Goal: Task Accomplishment & Management: Complete application form

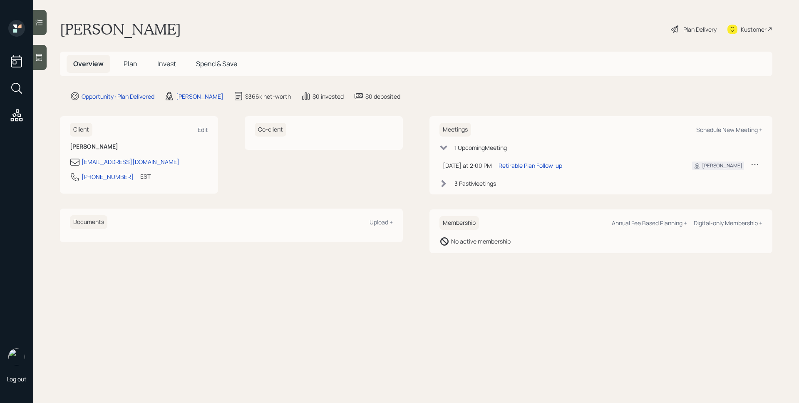
click at [133, 63] on span "Plan" at bounding box center [131, 63] width 14 height 9
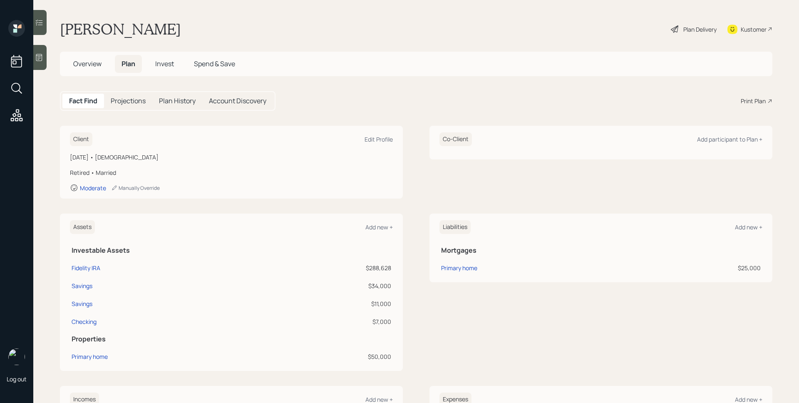
click at [166, 61] on span "Invest" at bounding box center [164, 63] width 19 height 9
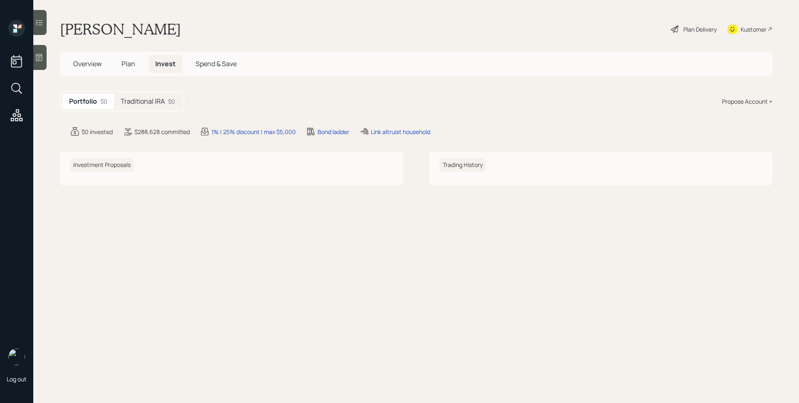
click at [151, 102] on h5 "Traditional IRA" at bounding box center [143, 101] width 44 height 8
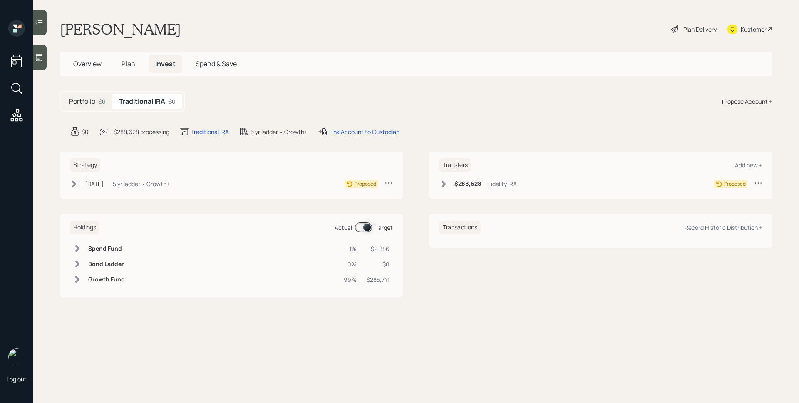
click at [130, 68] on span "Plan" at bounding box center [129, 63] width 14 height 9
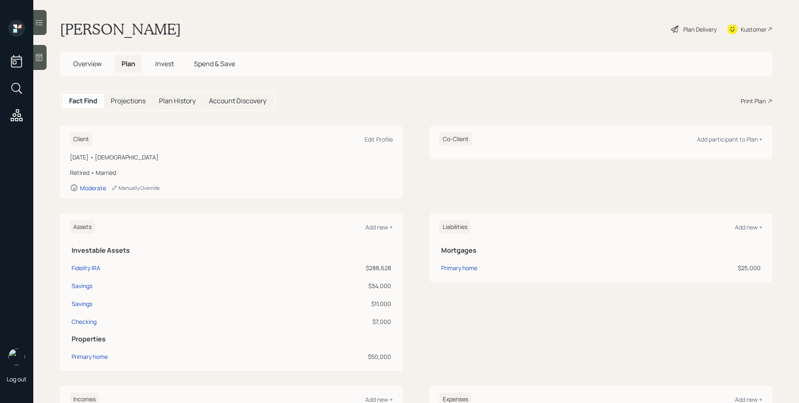
click at [94, 65] on span "Overview" at bounding box center [87, 63] width 28 height 9
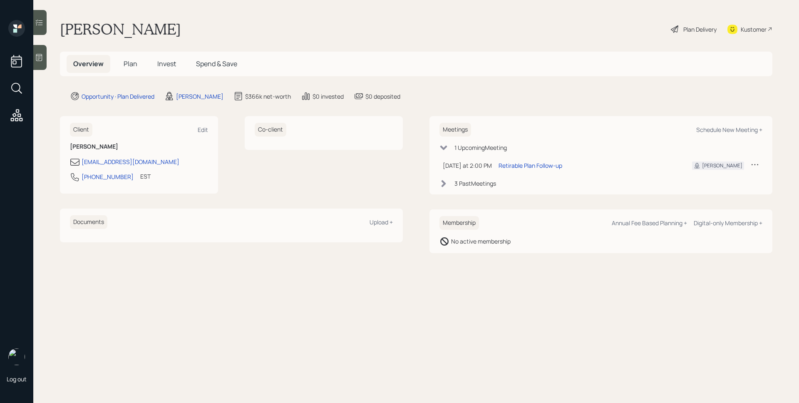
click at [467, 182] on div "3 Past Meeting s" at bounding box center [476, 183] width 42 height 9
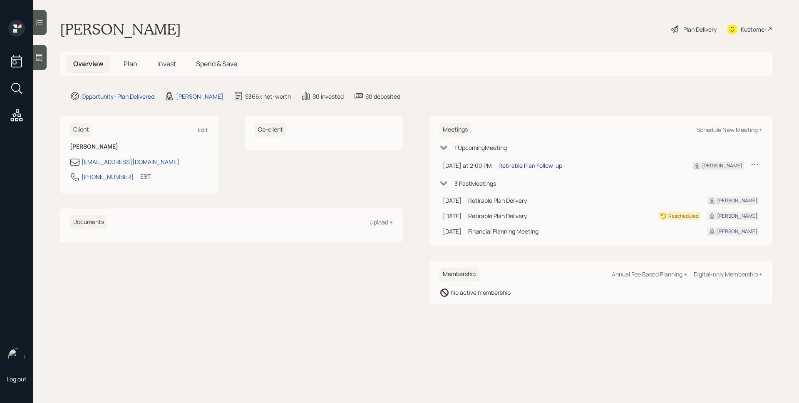
click at [532, 166] on div "Retirable Plan Follow-up" at bounding box center [531, 165] width 64 height 9
click at [128, 62] on span "Plan" at bounding box center [131, 63] width 14 height 9
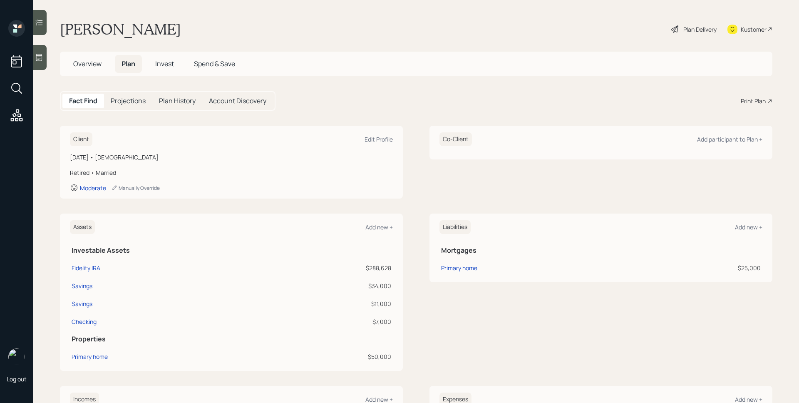
click at [741, 99] on div "Print Plan" at bounding box center [753, 101] width 25 height 9
click at [101, 61] on span "Overview" at bounding box center [87, 63] width 28 height 9
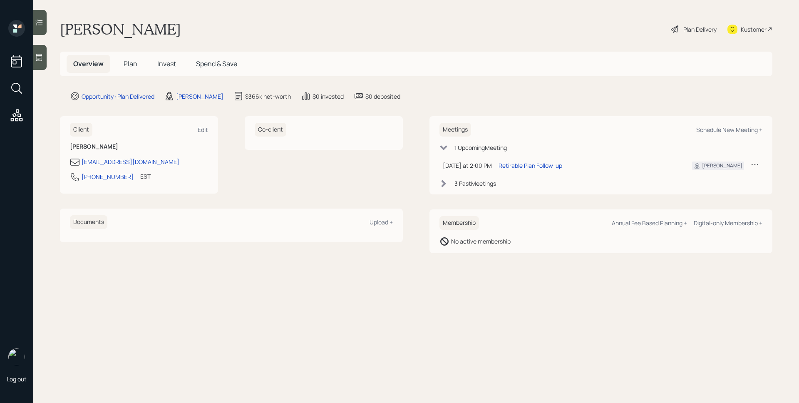
click at [158, 63] on span "Invest" at bounding box center [166, 63] width 19 height 9
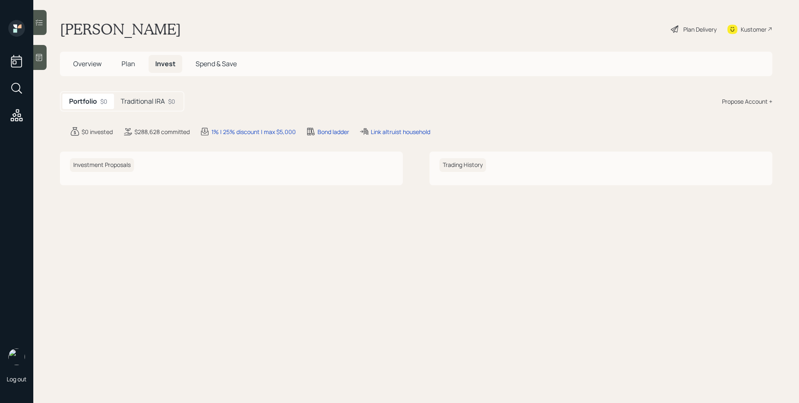
click at [142, 103] on h5 "Traditional IRA" at bounding box center [143, 101] width 44 height 8
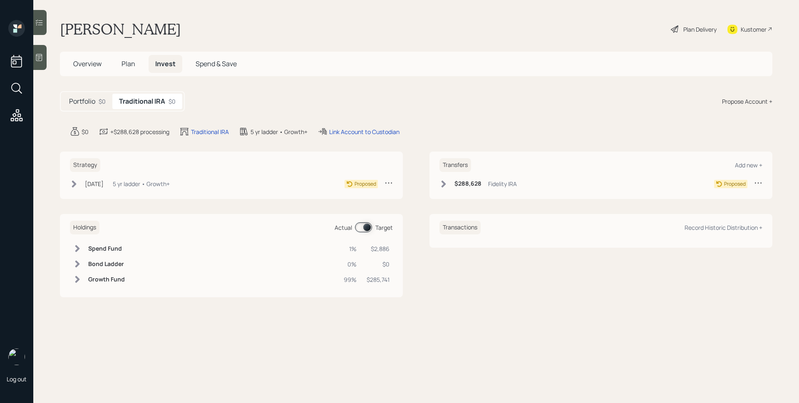
click at [125, 62] on span "Plan" at bounding box center [129, 63] width 14 height 9
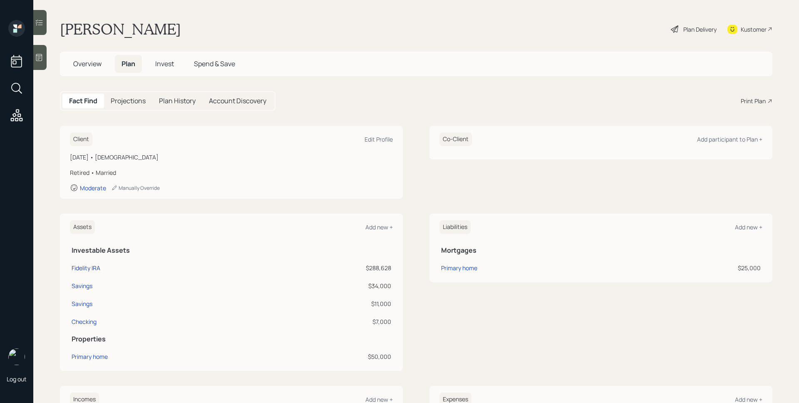
click at [91, 266] on div "Fidelity IRA" at bounding box center [86, 267] width 29 height 9
select select "ira"
select select "balanced"
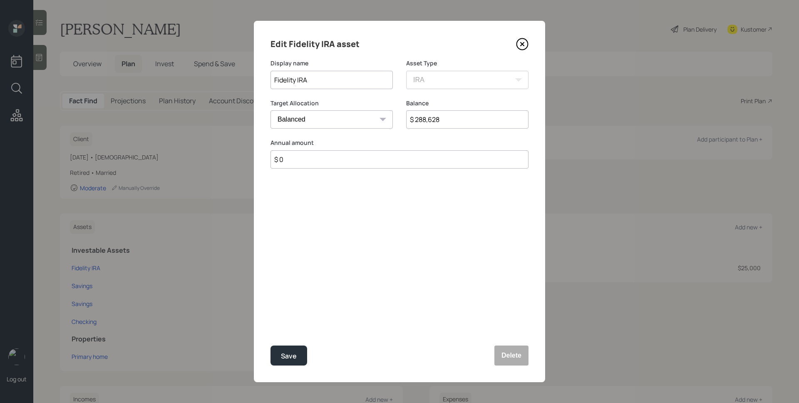
click at [519, 42] on icon at bounding box center [522, 44] width 12 height 12
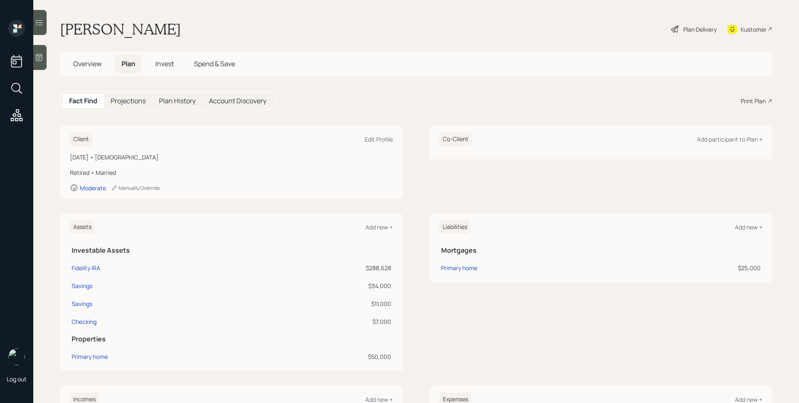
click at [420, 96] on div "Fact Find Projections Plan History Account Discovery Print Plan" at bounding box center [416, 101] width 713 height 20
click at [683, 30] on div "Plan Delivery" at bounding box center [699, 29] width 33 height 9
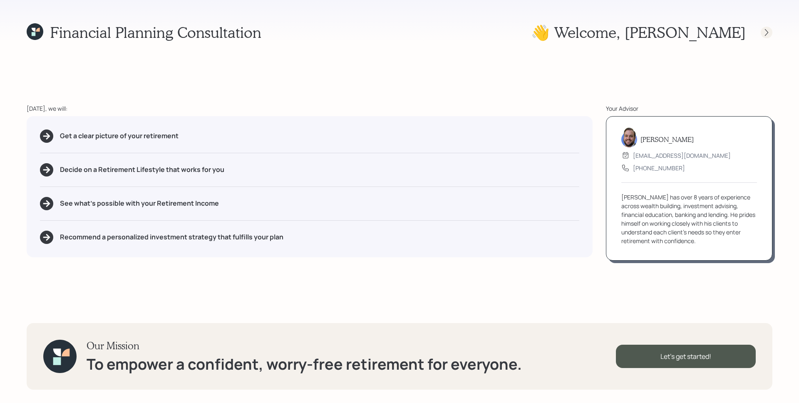
click at [766, 35] on icon at bounding box center [767, 32] width 8 height 8
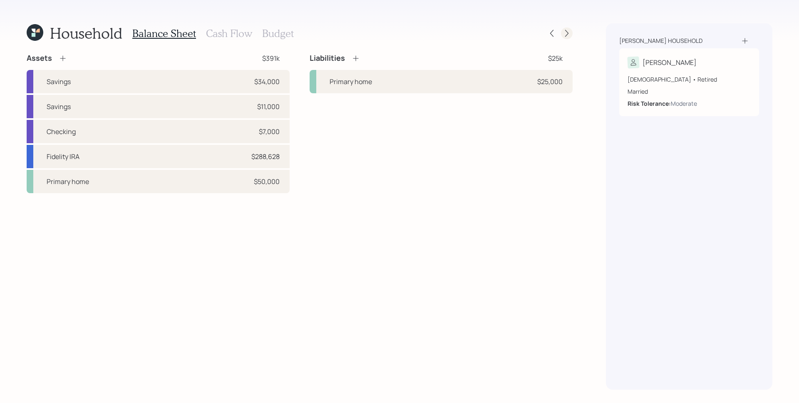
click at [566, 29] on icon at bounding box center [567, 33] width 8 height 8
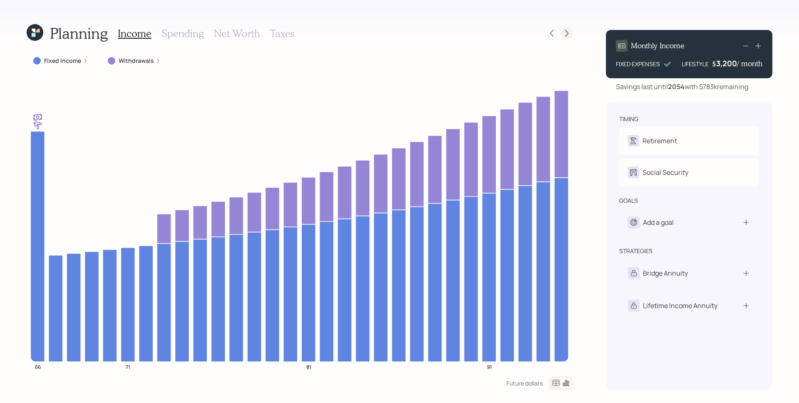
click at [569, 33] on icon at bounding box center [567, 33] width 8 height 8
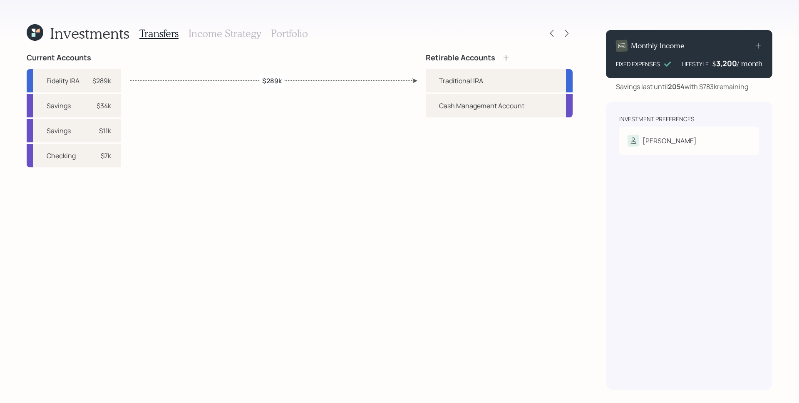
click at [282, 82] on div "$289k" at bounding box center [272, 80] width 25 height 14
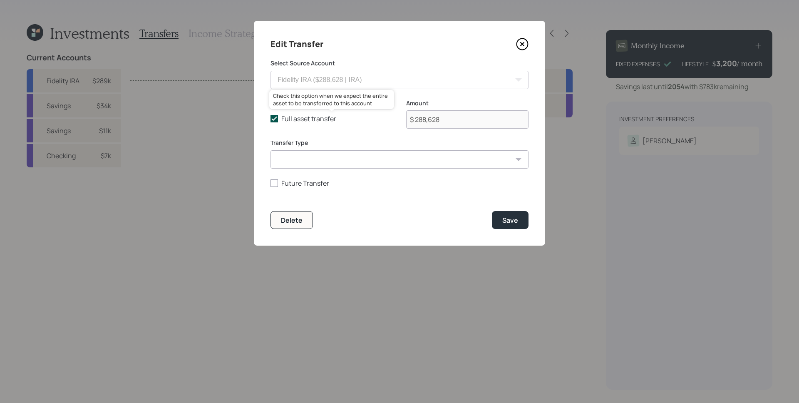
click at [306, 119] on label "Full asset transfer" at bounding box center [332, 118] width 122 height 9
click at [271, 119] on input "Full asset transfer" at bounding box center [270, 119] width 0 height 0
checkbox input "false"
click at [456, 120] on input "$ 288,628" at bounding box center [467, 119] width 122 height 18
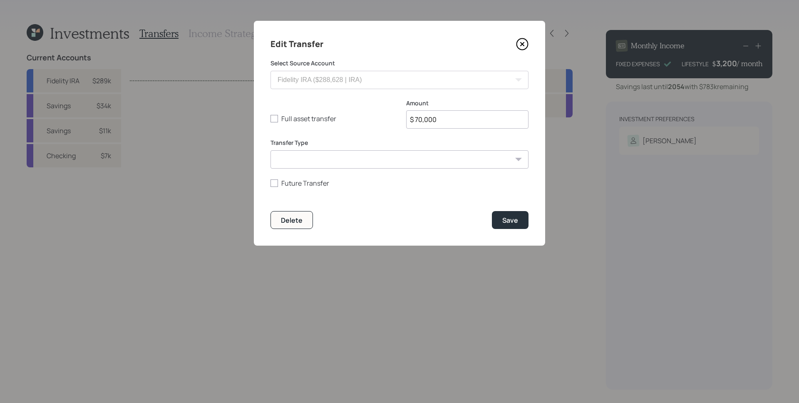
type input "$ 70,000"
click at [492, 211] on button "Save" at bounding box center [510, 220] width 37 height 18
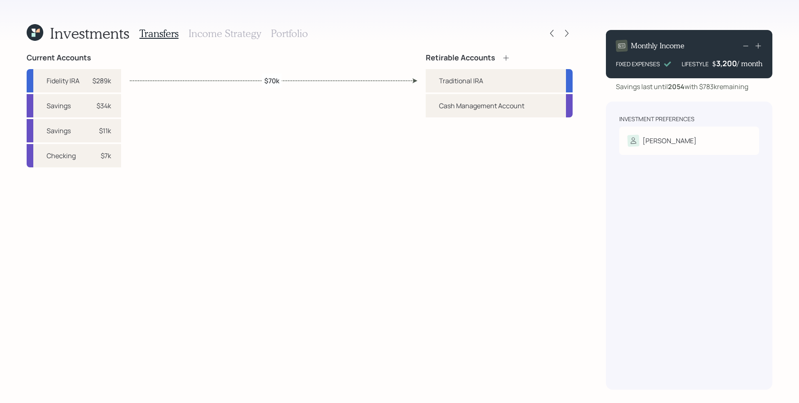
click at [451, 250] on div "Retirable Accounts Traditional [PERSON_NAME] Management Account" at bounding box center [499, 221] width 147 height 336
click at [565, 33] on icon at bounding box center [567, 33] width 8 height 8
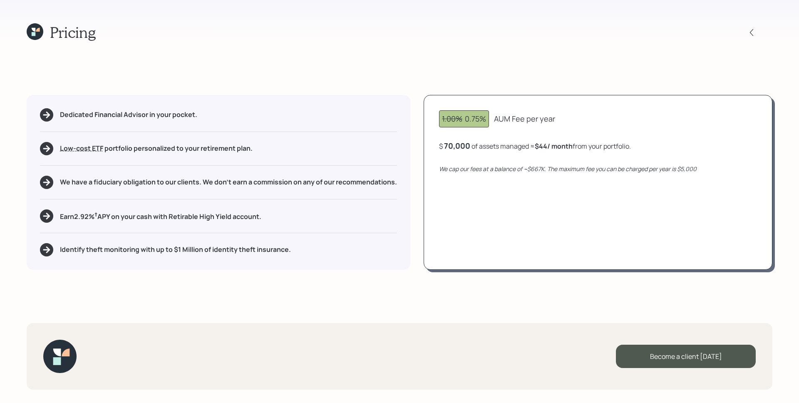
click at [697, 209] on div "1.00% 0.75% AUM Fee per year $ 70,000 of assets managed ≈ $44 / month from your…" at bounding box center [598, 182] width 349 height 175
click at [34, 29] on icon at bounding box center [34, 30] width 4 height 4
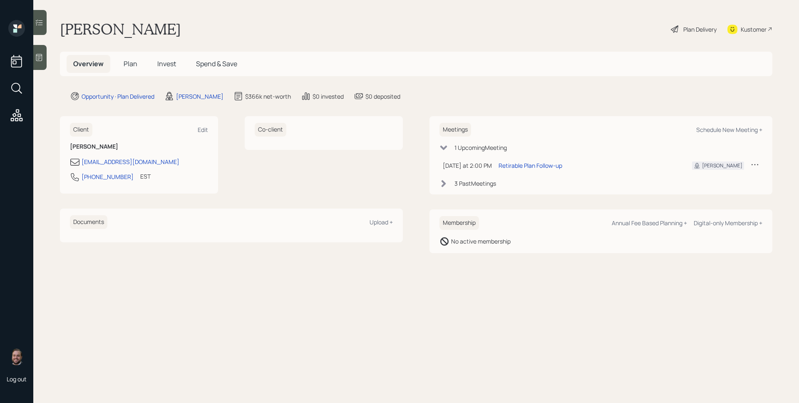
click at [690, 30] on div "Plan Delivery" at bounding box center [699, 29] width 33 height 9
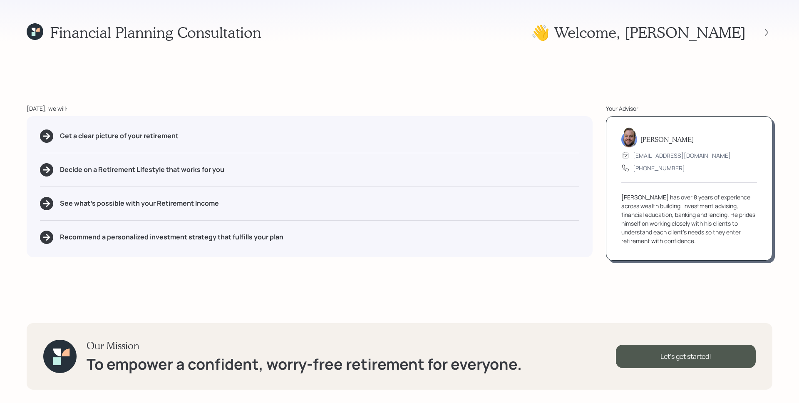
click at [38, 30] on icon at bounding box center [38, 30] width 4 height 4
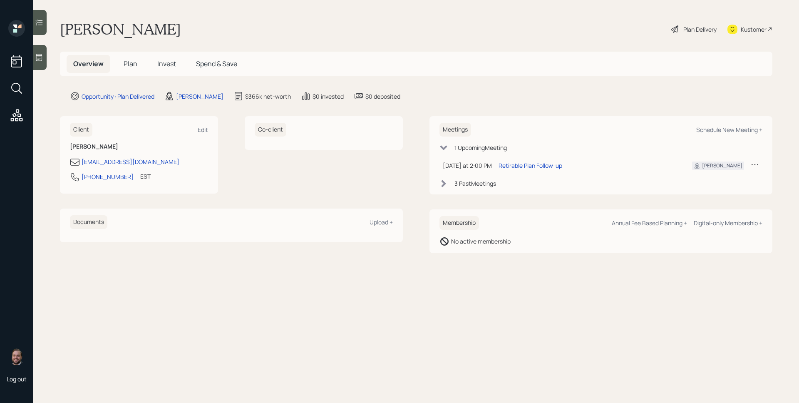
click at [131, 69] on h5 "Plan" at bounding box center [130, 64] width 27 height 18
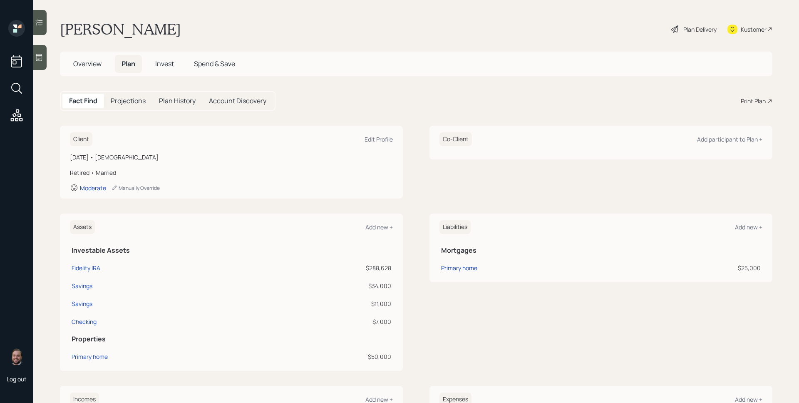
click at [758, 101] on div "Print Plan" at bounding box center [753, 101] width 25 height 9
click at [697, 25] on div "Plan Delivery" at bounding box center [699, 29] width 33 height 9
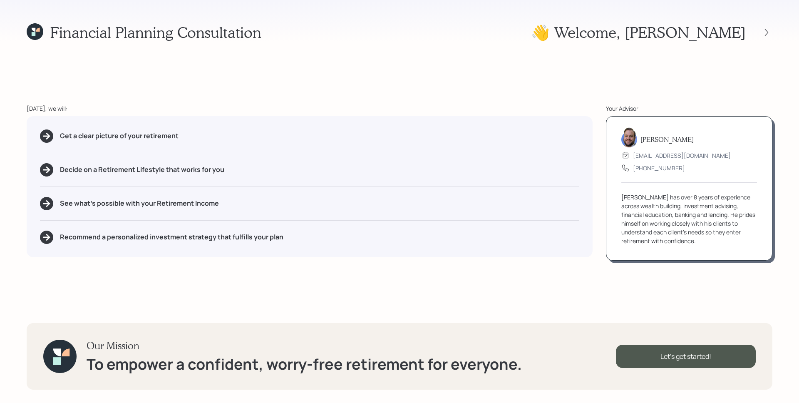
click at [696, 30] on h1 "👋 Welcome , [PERSON_NAME]" at bounding box center [638, 32] width 215 height 18
click at [467, 128] on div "Get a clear picture of your retirement Decide on a Retirement Lifestyle that wo…" at bounding box center [310, 186] width 566 height 141
drag, startPoint x: 205, startPoint y: 20, endPoint x: 191, endPoint y: 0, distance: 24.6
click at [205, 19] on div "Financial Planning Consultation 👋 Welcome , [PERSON_NAME] [DATE], we will: Get …" at bounding box center [399, 201] width 799 height 403
click at [765, 33] on icon at bounding box center [767, 32] width 8 height 8
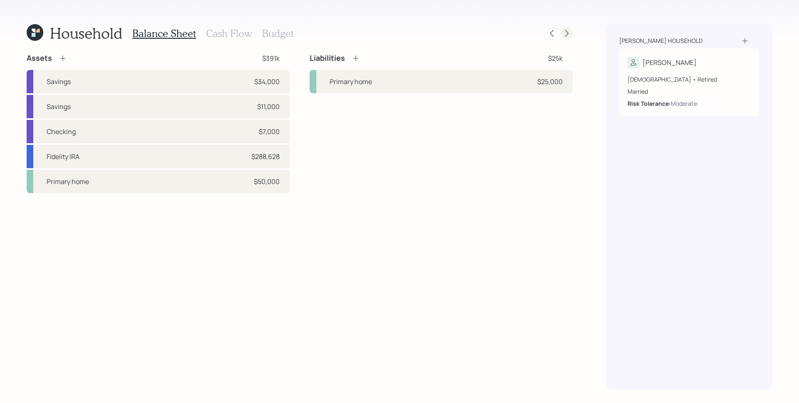
click at [571, 30] on div at bounding box center [567, 33] width 12 height 12
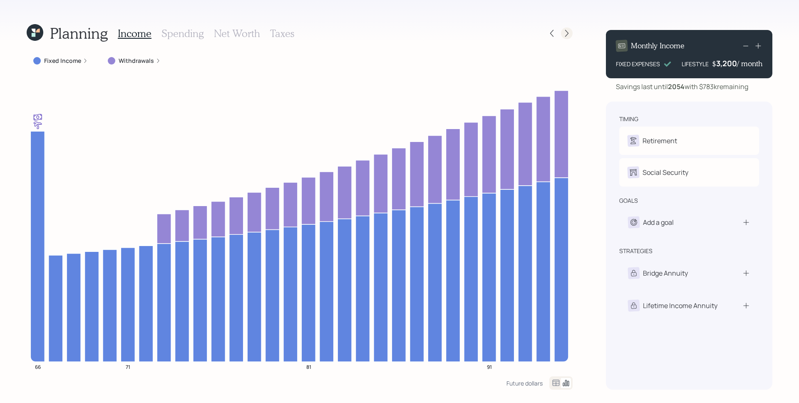
click at [565, 36] on icon at bounding box center [567, 33] width 8 height 8
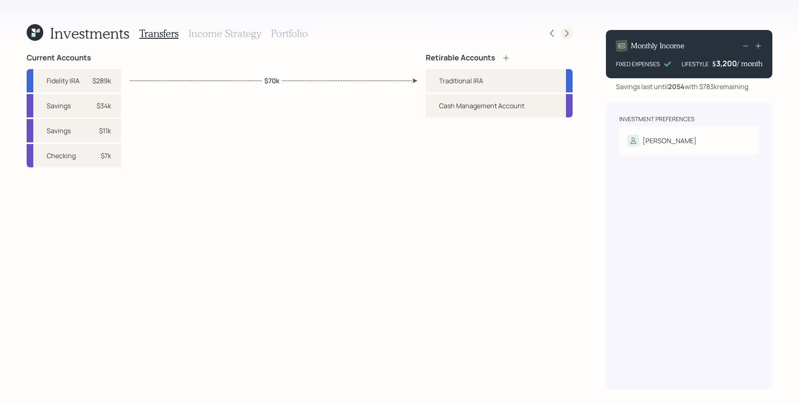
click at [570, 34] on icon at bounding box center [567, 33] width 8 height 8
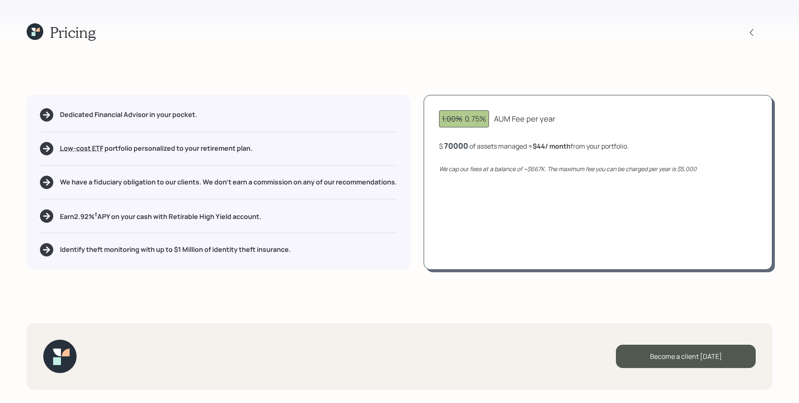
click at [459, 142] on div "70000" at bounding box center [456, 146] width 24 height 10
click at [721, 178] on div "1.00% 0.75% AUM Fee per year $ 288000 of assets managed ≈ $44 / month from your…" at bounding box center [598, 182] width 349 height 175
click at [93, 61] on div "Pricing Dedicated Financial Advisor in your pocket. Low-cost ETF Retirable uses…" at bounding box center [399, 201] width 799 height 403
click at [796, 234] on div "Pricing Dedicated Financial Advisor in your pocket. Low-cost ETF Retirable uses…" at bounding box center [399, 201] width 799 height 403
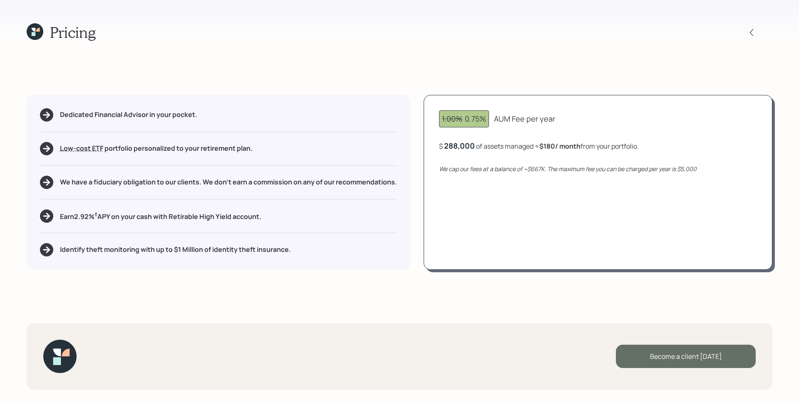
click at [714, 358] on div "Become a client [DATE]" at bounding box center [686, 356] width 140 height 23
click at [725, 302] on div "Pricing Dedicated Financial Advisor in your pocket. Low-cost ETF Retirable uses…" at bounding box center [399, 201] width 799 height 403
click at [694, 347] on div "Become a client [DATE]" at bounding box center [686, 356] width 140 height 23
click at [63, 65] on div "Pricing Dedicated Financial Advisor in your pocket. Low-cost ETF Retirable uses…" at bounding box center [399, 201] width 799 height 403
click at [39, 31] on icon at bounding box center [38, 30] width 4 height 4
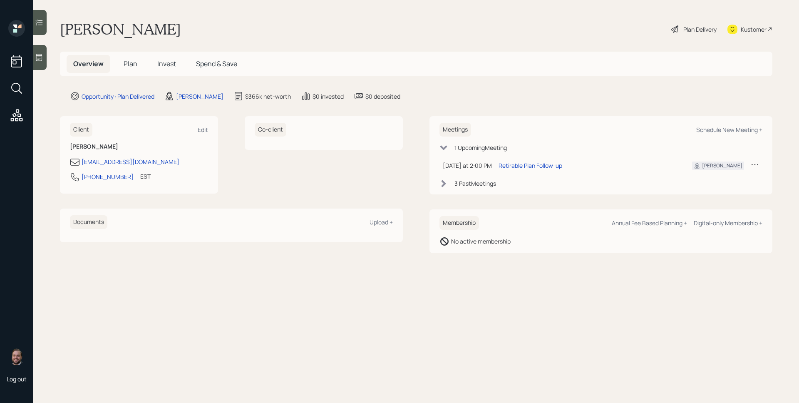
click at [701, 28] on div "Plan Delivery" at bounding box center [699, 29] width 33 height 9
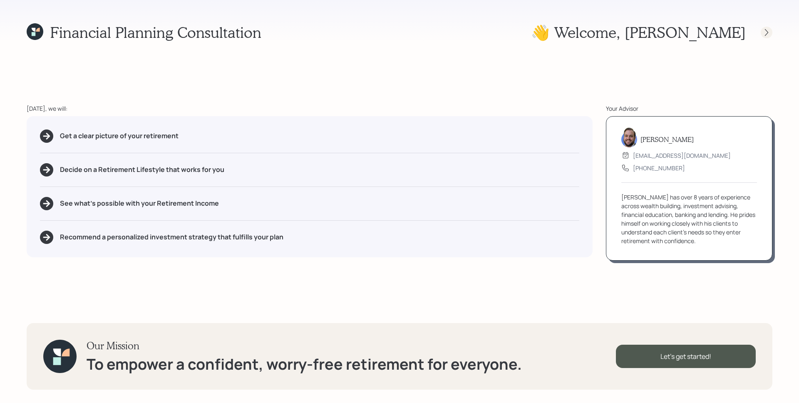
click at [772, 31] on div at bounding box center [767, 33] width 12 height 12
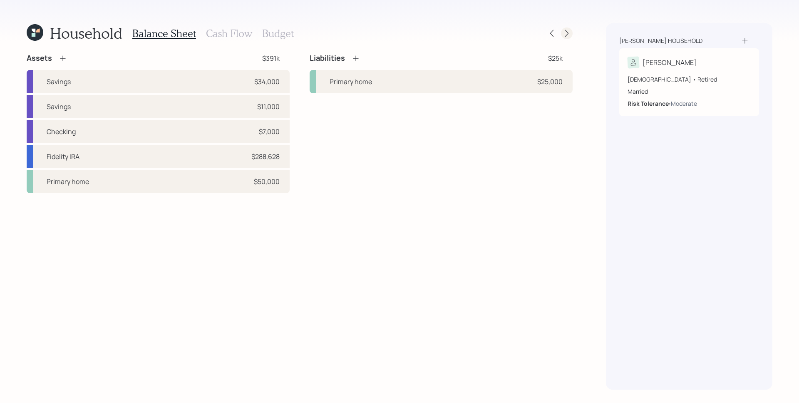
click at [571, 31] on div at bounding box center [567, 33] width 12 height 12
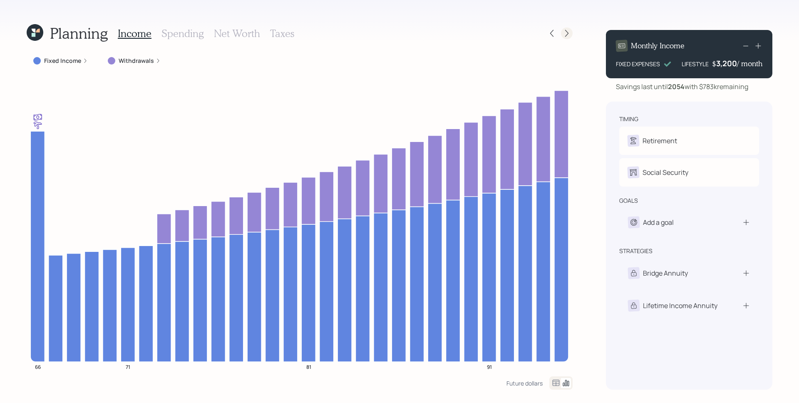
click at [570, 31] on icon at bounding box center [567, 33] width 8 height 8
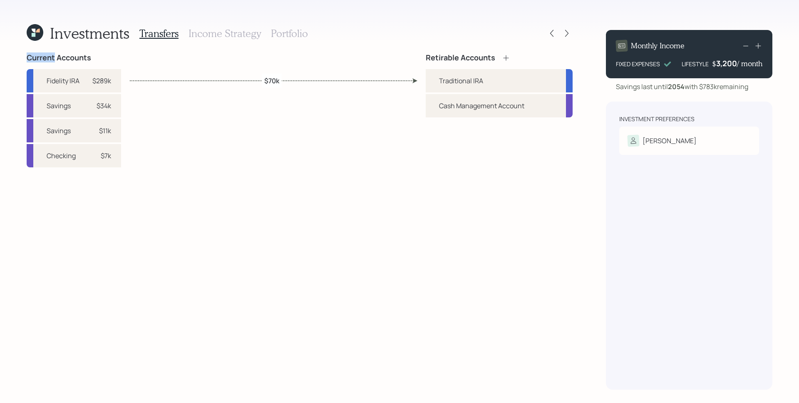
click at [570, 31] on icon at bounding box center [567, 33] width 8 height 8
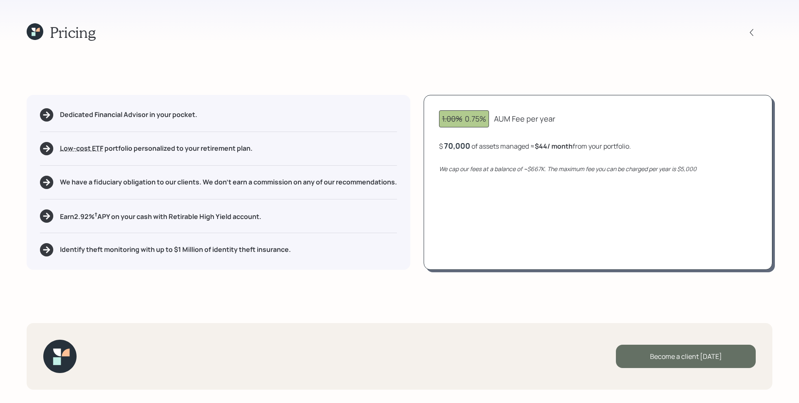
click at [688, 360] on div "Become a client [DATE]" at bounding box center [686, 356] width 140 height 23
click at [30, 30] on icon at bounding box center [35, 31] width 17 height 17
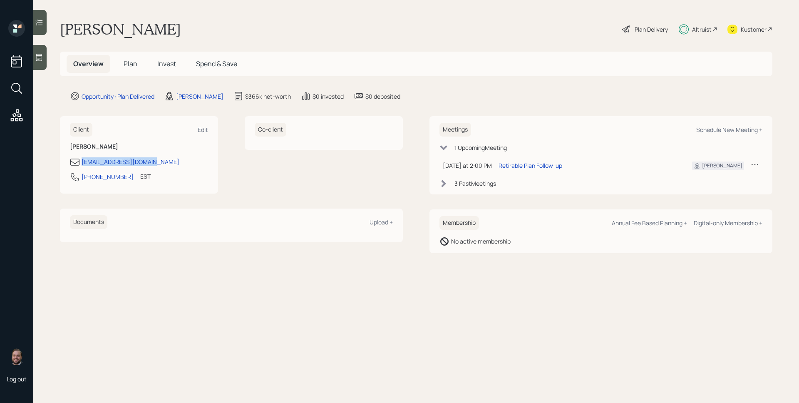
drag, startPoint x: 151, startPoint y: 164, endPoint x: 81, endPoint y: 165, distance: 69.9
click at [81, 165] on div "[EMAIL_ADDRESS][DOMAIN_NAME]" at bounding box center [139, 162] width 138 height 10
copy div "[EMAIL_ADDRESS][DOMAIN_NAME]"
drag, startPoint x: 121, startPoint y: 180, endPoint x: 82, endPoint y: 179, distance: 38.7
click at [80, 179] on div "[PHONE_NUMBER] EST Currently 2:15 PM" at bounding box center [139, 179] width 138 height 15
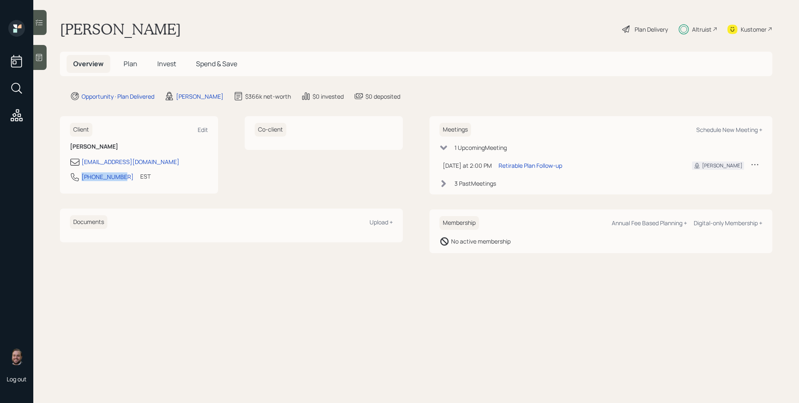
copy div "[PHONE_NUMBER]"
click at [133, 70] on h5 "Plan" at bounding box center [130, 64] width 27 height 18
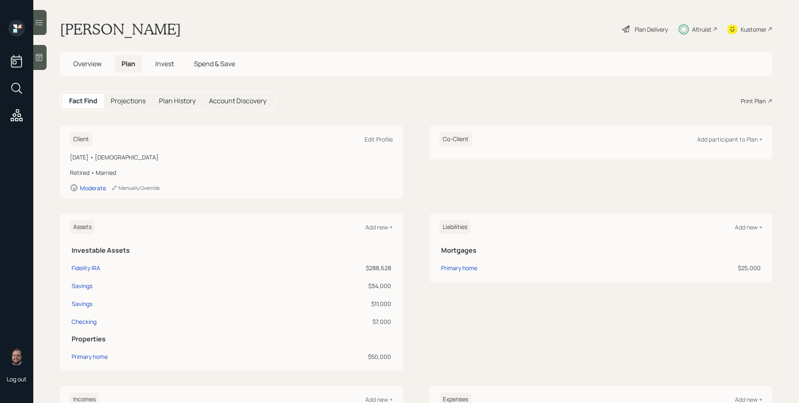
click at [753, 100] on div "Print Plan" at bounding box center [753, 101] width 25 height 9
click at [635, 32] on div "Plan Delivery" at bounding box center [651, 29] width 33 height 9
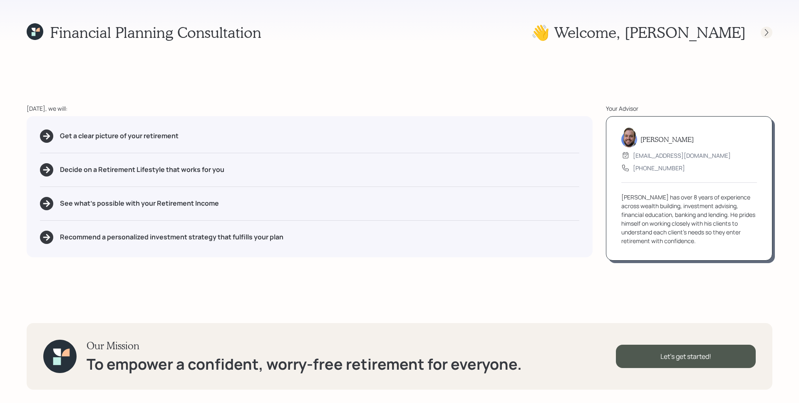
click at [768, 30] on icon at bounding box center [767, 32] width 8 height 8
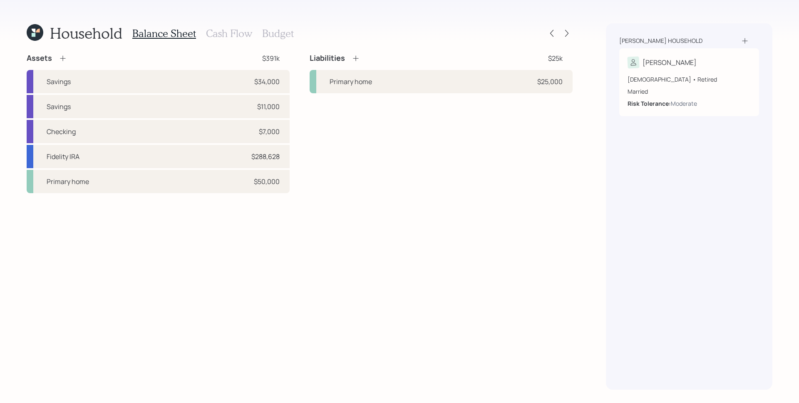
click at [579, 27] on div "Household Balance Sheet Cash Flow Budget Assets $391k Savings $34,000 Savings $…" at bounding box center [399, 201] width 799 height 403
click at [568, 32] on icon at bounding box center [567, 33] width 8 height 8
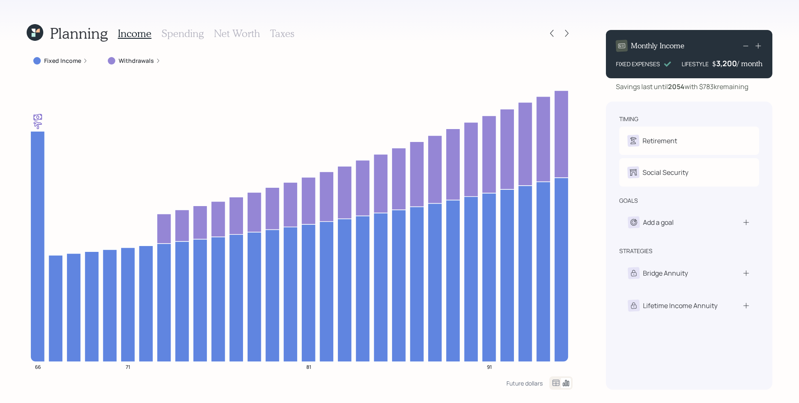
click at [40, 34] on icon at bounding box center [35, 32] width 17 height 17
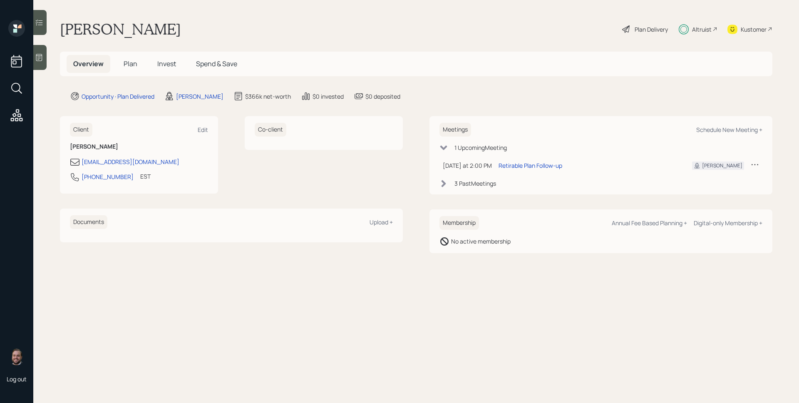
click at [697, 26] on div "Altruist" at bounding box center [702, 29] width 20 height 9
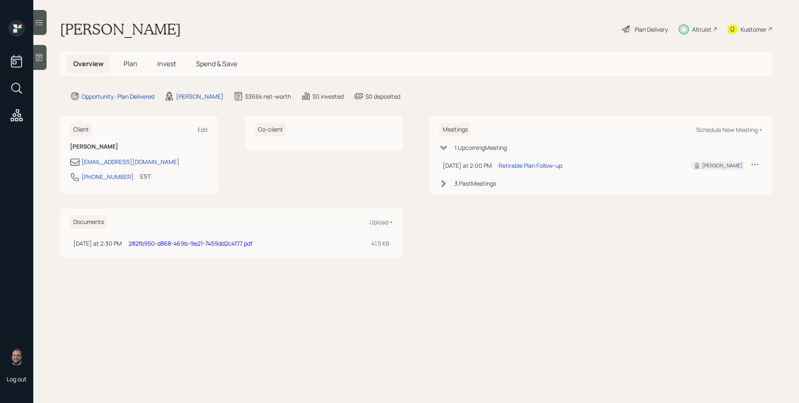
click at [505, 87] on main "[PERSON_NAME] Plan Delivery Altruist Kustomer Overview Plan Invest Spend & Save…" at bounding box center [416, 201] width 766 height 403
click at [135, 59] on h5 "Plan" at bounding box center [130, 64] width 27 height 18
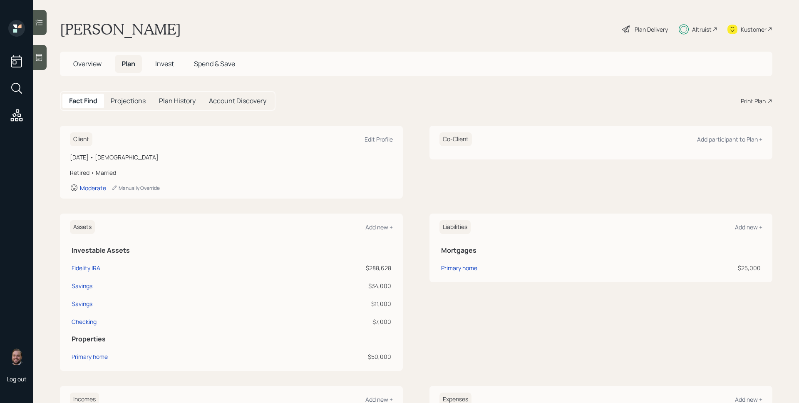
click at [154, 64] on h5 "Invest" at bounding box center [165, 64] width 32 height 18
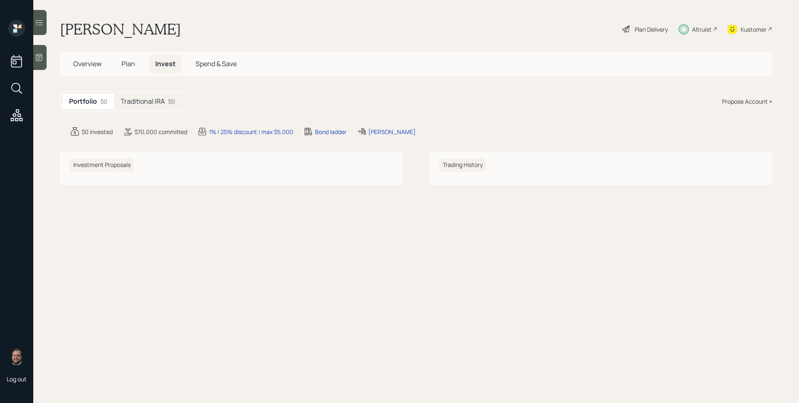
click at [156, 97] on h5 "Traditional IRA" at bounding box center [143, 101] width 44 height 8
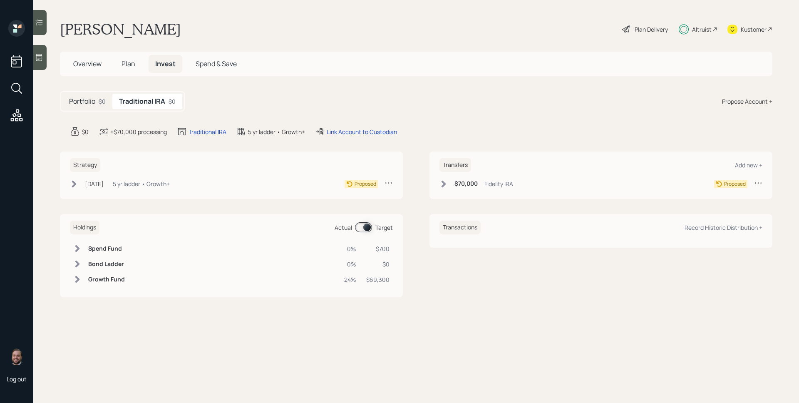
click at [128, 186] on div "5 yr ladder • Growth+" at bounding box center [141, 183] width 57 height 9
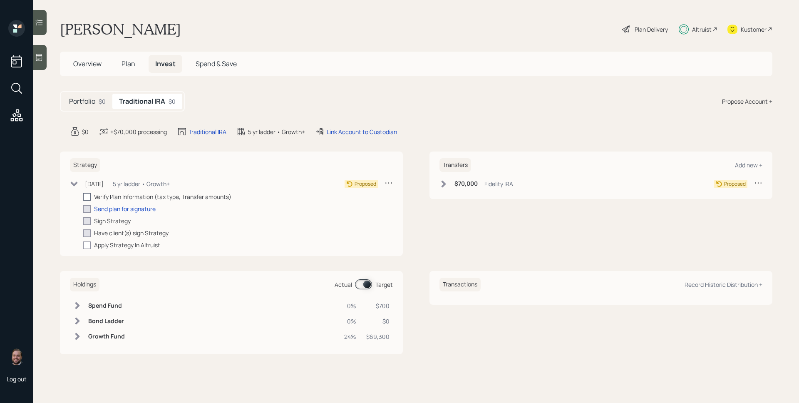
click at [85, 198] on div at bounding box center [86, 196] width 7 height 7
click at [83, 197] on input "checkbox" at bounding box center [83, 196] width 0 height 0
checkbox input "true"
click at [132, 211] on div "Send plan for signature" at bounding box center [125, 208] width 62 height 9
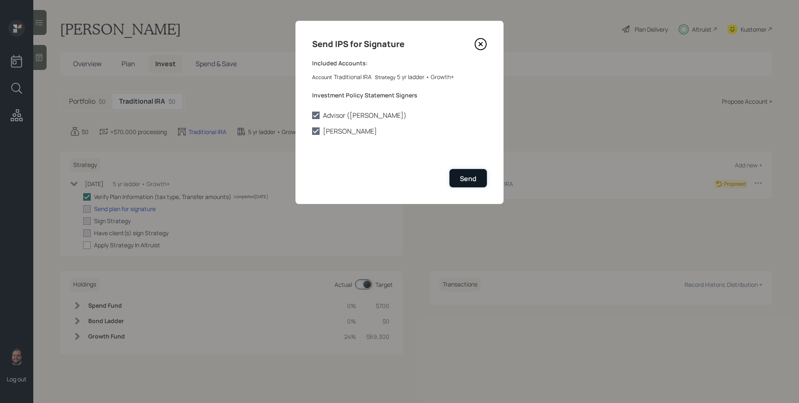
click at [467, 181] on div "Send" at bounding box center [468, 178] width 17 height 9
checkbox input "true"
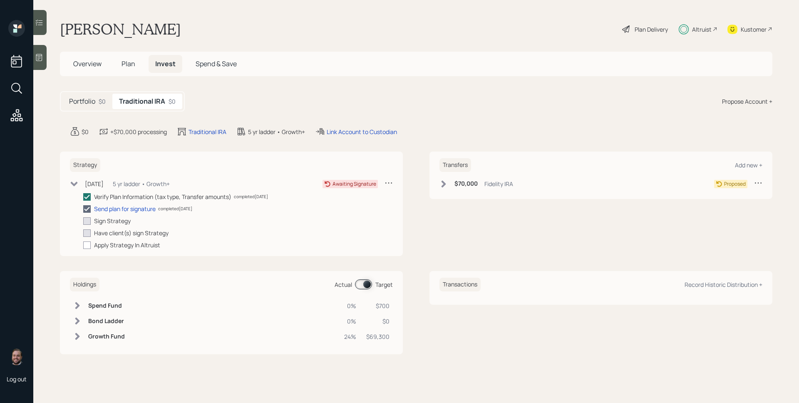
click at [87, 61] on span "Overview" at bounding box center [87, 63] width 28 height 9
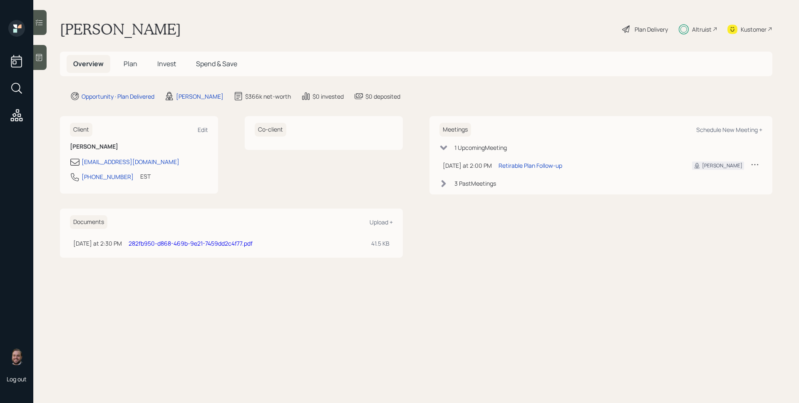
click at [738, 137] on div "Meetings Schedule New Meeting + 1 Upcoming Meeting [DATE] at 2:00 PM [DATE] 2:0…" at bounding box center [601, 155] width 343 height 78
click at [738, 133] on div "Schedule New Meeting +" at bounding box center [729, 130] width 66 height 8
select select "d946c976-65aa-4529-ac9d-02c4f1114fc0"
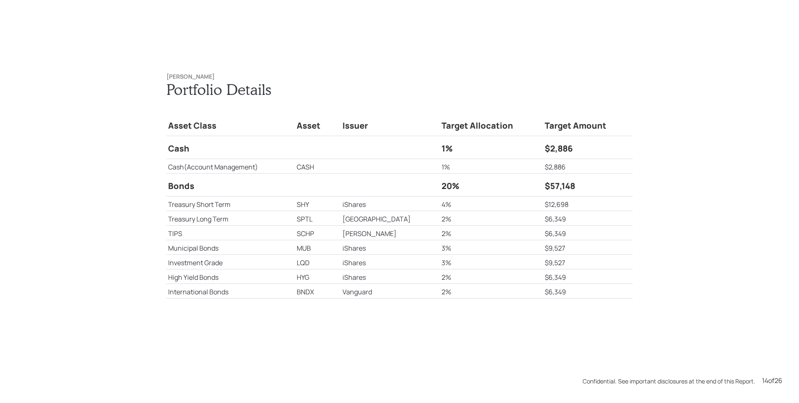
scroll to position [5641, 0]
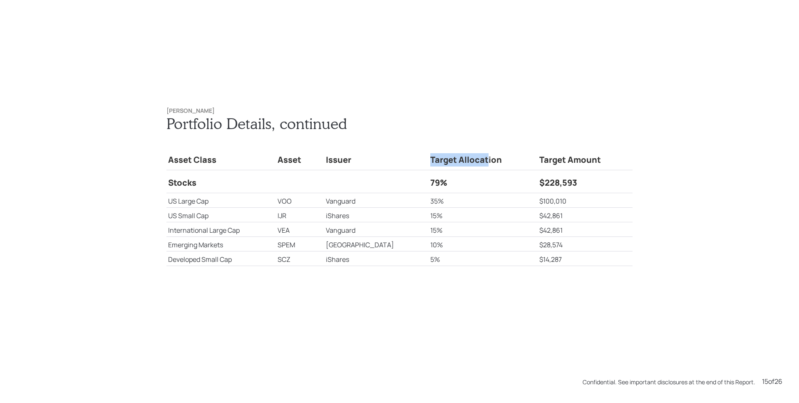
drag, startPoint x: 408, startPoint y: 164, endPoint x: 465, endPoint y: 164, distance: 57.4
click at [465, 164] on h4 "Target Allocation" at bounding box center [483, 159] width 106 height 13
drag, startPoint x: 411, startPoint y: 199, endPoint x: 424, endPoint y: 199, distance: 12.5
click at [429, 199] on td "35%" at bounding box center [483, 200] width 109 height 15
drag, startPoint x: 398, startPoint y: 221, endPoint x: 424, endPoint y: 221, distance: 26.2
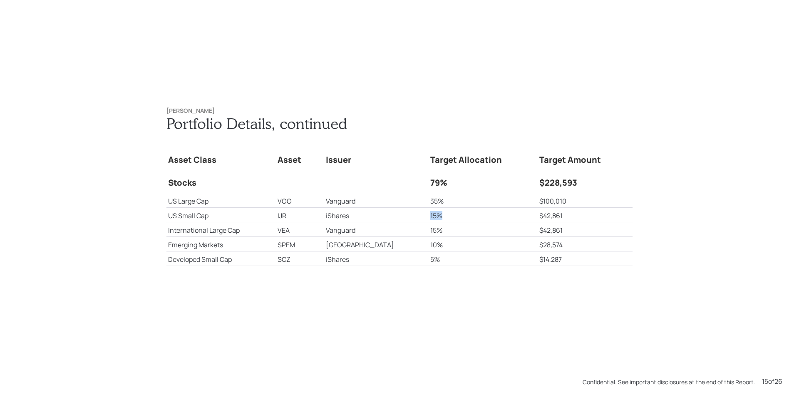
click at [424, 221] on tr "US Small Cap IJR iShares 15% $42,861" at bounding box center [399, 215] width 466 height 15
drag, startPoint x: 400, startPoint y: 233, endPoint x: 445, endPoint y: 233, distance: 44.5
click at [445, 233] on tr "International Large Cap VEA Vanguard 15% $42,861" at bounding box center [399, 229] width 466 height 15
click at [437, 250] on tr "Emerging Markets SPEM State Street 10% $28,574" at bounding box center [399, 244] width 466 height 15
drag, startPoint x: 415, startPoint y: 263, endPoint x: 438, endPoint y: 253, distance: 24.4
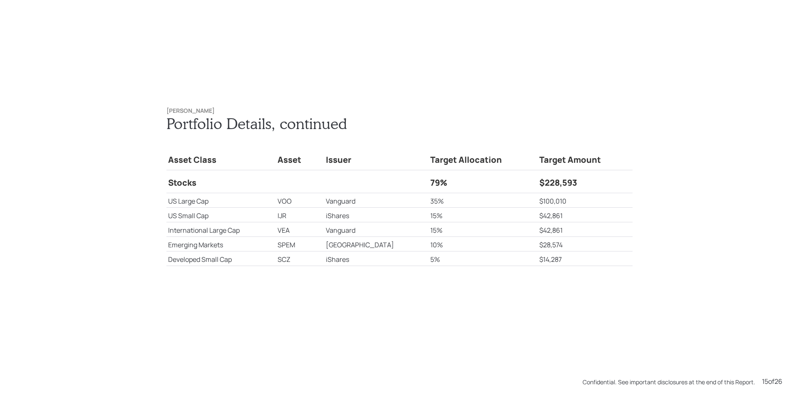
click at [438, 261] on tr "Developed Small Cap SCZ iShares 5% $14,287" at bounding box center [399, 258] width 466 height 15
click at [440, 250] on td "10%" at bounding box center [483, 244] width 109 height 15
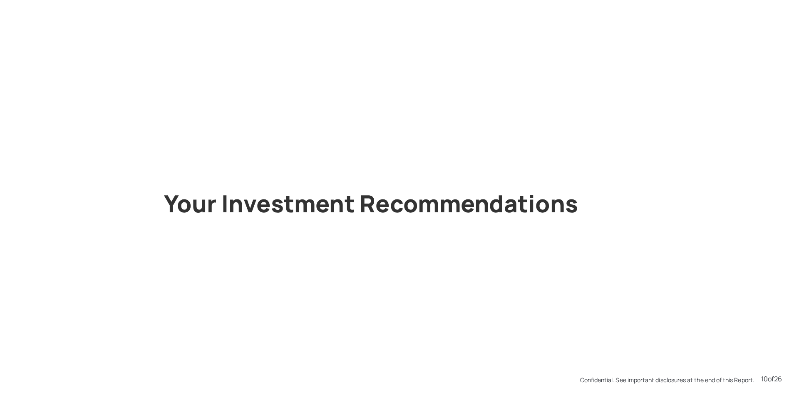
scroll to position [3626, 0]
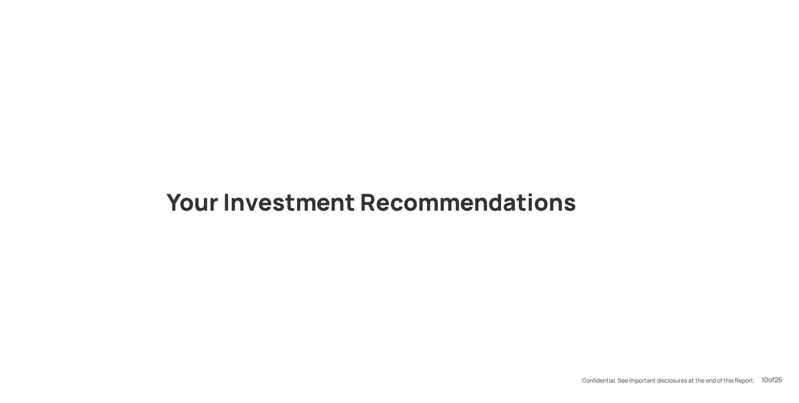
scroll to position [4029, 0]
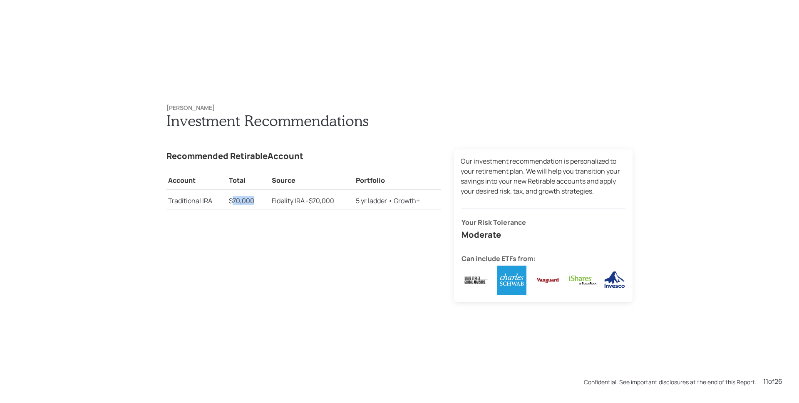
drag, startPoint x: 227, startPoint y: 202, endPoint x: 256, endPoint y: 201, distance: 29.6
click at [256, 201] on td "$70,000" at bounding box center [248, 199] width 43 height 20
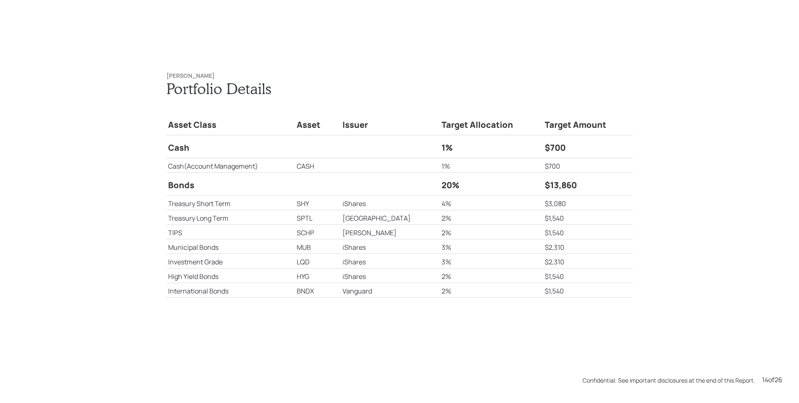
scroll to position [5641, 0]
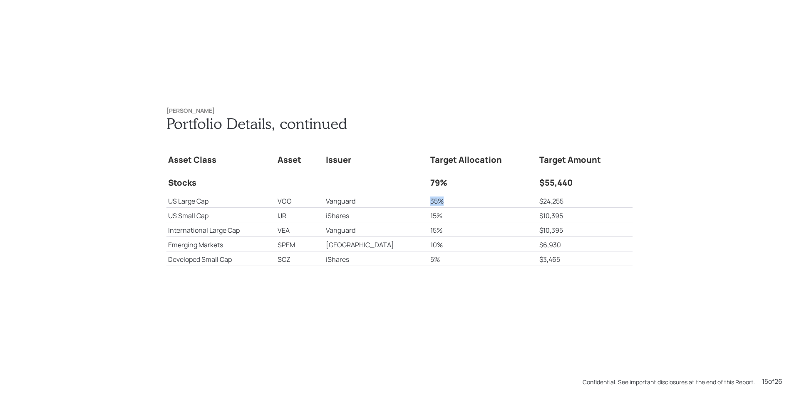
drag, startPoint x: 425, startPoint y: 197, endPoint x: 399, endPoint y: 205, distance: 27.0
click at [399, 205] on tr "US Large Cap VOO Vanguard 35% $24,255" at bounding box center [399, 200] width 466 height 15
drag, startPoint x: 426, startPoint y: 221, endPoint x: 405, endPoint y: 216, distance: 21.0
click at [429, 216] on td "15%" at bounding box center [483, 215] width 109 height 15
drag, startPoint x: 406, startPoint y: 231, endPoint x: 400, endPoint y: 231, distance: 6.2
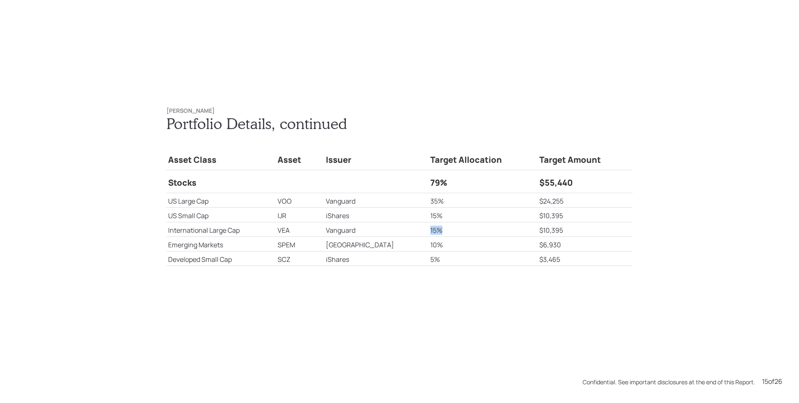
click at [400, 231] on tr "International Large Cap VEA Vanguard 15% $10,395" at bounding box center [399, 229] width 466 height 15
drag, startPoint x: 433, startPoint y: 244, endPoint x: 400, endPoint y: 248, distance: 32.7
click at [400, 248] on tr "Emerging Markets SPEM State Street 10% $6,930" at bounding box center [399, 244] width 466 height 15
drag, startPoint x: 426, startPoint y: 257, endPoint x: 398, endPoint y: 262, distance: 28.7
click at [398, 262] on tr "Developed Small Cap SCZ iShares 5% $3,465" at bounding box center [399, 258] width 466 height 15
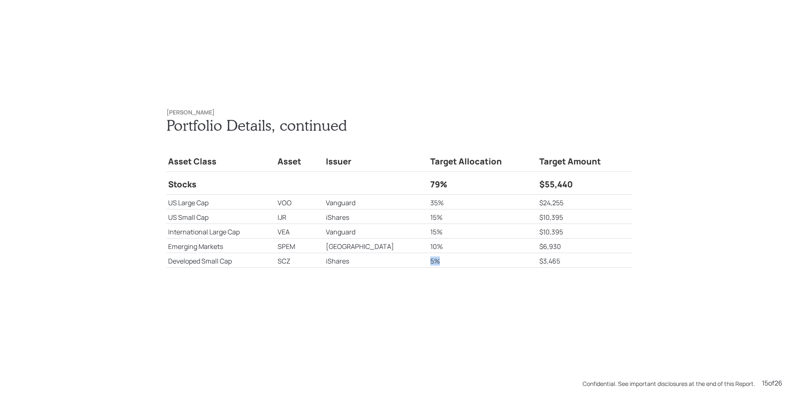
scroll to position [5238, 0]
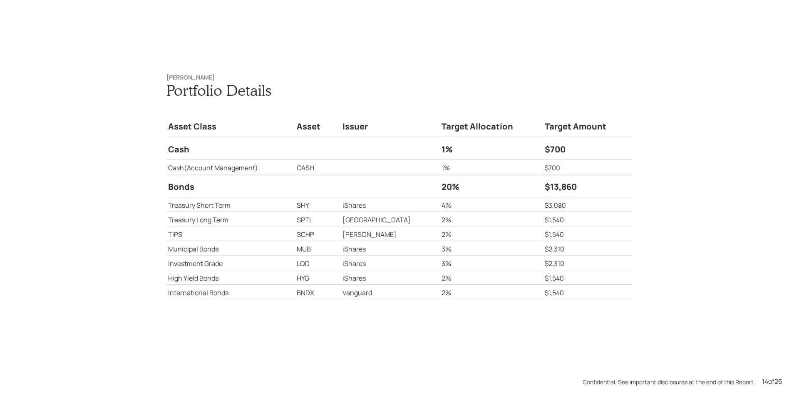
drag, startPoint x: 439, startPoint y: 203, endPoint x: 405, endPoint y: 206, distance: 34.6
click at [405, 206] on tr "Treasury Short Term SHY iShares 4% $3,080" at bounding box center [399, 204] width 466 height 15
drag, startPoint x: 448, startPoint y: 222, endPoint x: 404, endPoint y: 226, distance: 44.3
click at [403, 225] on tr "Treasury Long Term SPTL State Street 2% $1,540" at bounding box center [399, 219] width 466 height 15
drag, startPoint x: 449, startPoint y: 233, endPoint x: 412, endPoint y: 234, distance: 37.1
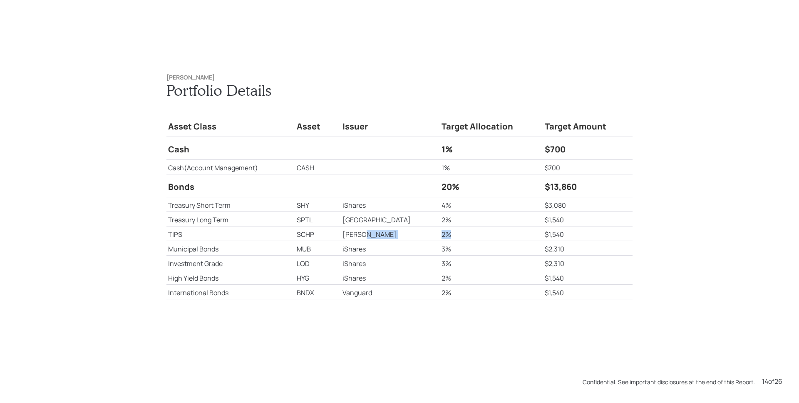
click at [412, 234] on tr "TIPS SCHP Schwab 2% $1,540" at bounding box center [399, 233] width 466 height 15
drag, startPoint x: 431, startPoint y: 251, endPoint x: 412, endPoint y: 250, distance: 18.4
click at [412, 250] on tbody "Asset Class Asset Issuer Target Allocation Target Amount Cash 1% $700 Cash (Acc…" at bounding box center [399, 206] width 466 height 185
click at [447, 258] on td "3%" at bounding box center [491, 263] width 103 height 15
click at [412, 263] on tr "Investment Grade LQD iShares 3% $2,310" at bounding box center [399, 263] width 466 height 15
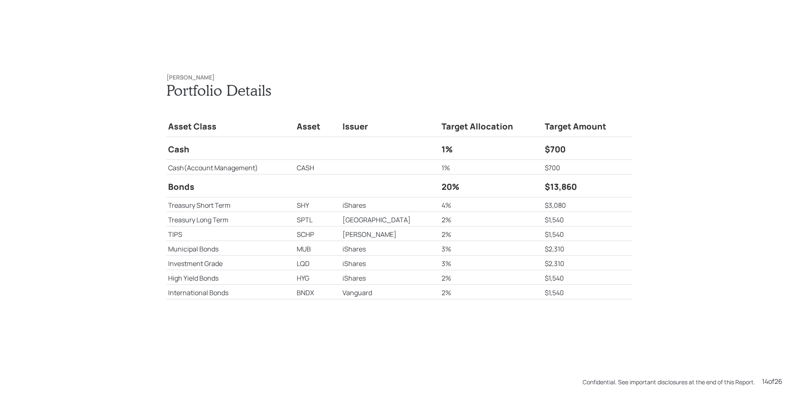
drag, startPoint x: 440, startPoint y: 278, endPoint x: 416, endPoint y: 284, distance: 24.6
click at [400, 275] on tr "High Yield Bonds HYG iShares 2% $1,540" at bounding box center [399, 277] width 466 height 15
drag, startPoint x: 444, startPoint y: 297, endPoint x: 397, endPoint y: 293, distance: 47.2
click at [397, 293] on tr "International Bonds BNDX Vanguard 2% $1,540" at bounding box center [399, 292] width 466 height 15
click at [429, 303] on div "Clint Bostick Portfolio Details Asset Class Asset Issuer Target Allocation Targ…" at bounding box center [399, 203] width 499 height 292
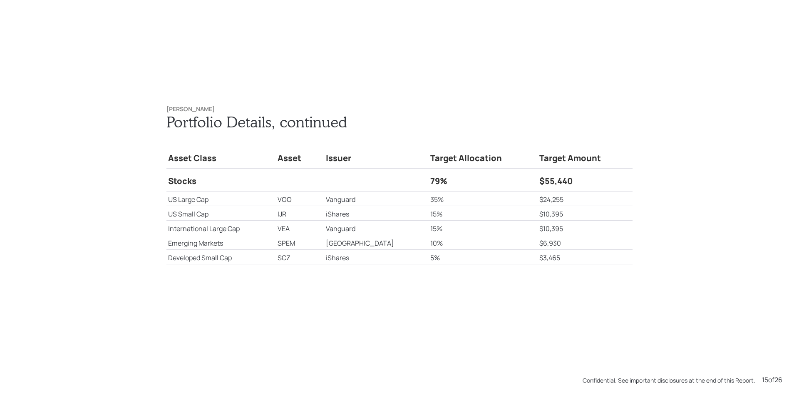
scroll to position [6044, 0]
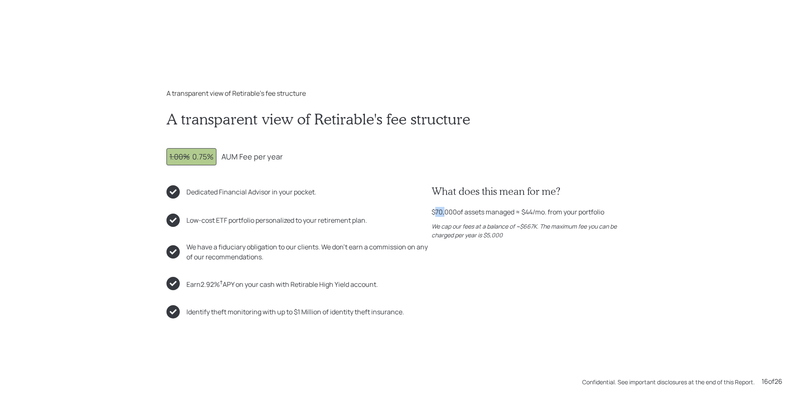
drag, startPoint x: 434, startPoint y: 211, endPoint x: 443, endPoint y: 211, distance: 8.7
click at [443, 211] on div "$70,000 of assets managed ≈ $44 /mo. from your portfolio" at bounding box center [518, 212] width 173 height 10
click at [449, 211] on div "$70,000 of assets managed ≈ $44 /mo. from your portfolio" at bounding box center [518, 212] width 173 height 10
click at [542, 264] on div "What does this mean for me? $70,000 of assets managed ≈ $44 /mo. from your port…" at bounding box center [532, 251] width 201 height 133
